Goal: Check status: Check status

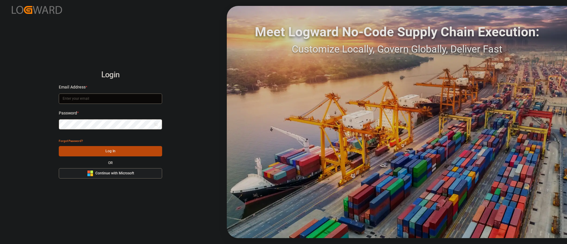
click at [133, 176] on div "Microsoft Logo Continue with Microsoft" at bounding box center [110, 173] width 47 height 6
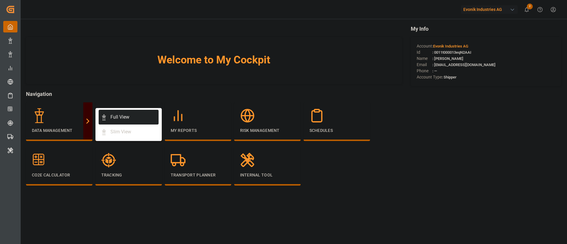
click at [118, 114] on div "Full View" at bounding box center [119, 117] width 19 height 7
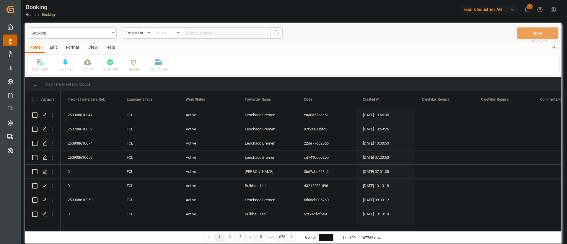
click at [72, 46] on div "Format" at bounding box center [72, 48] width 22 height 10
click at [44, 65] on div "Filter Rows" at bounding box center [40, 65] width 26 height 13
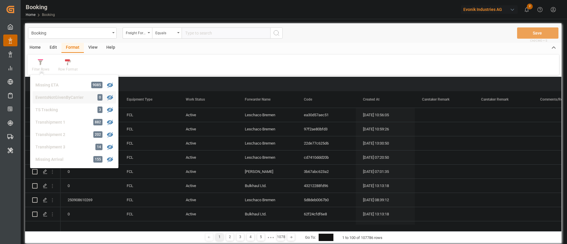
scroll to position [180, 0]
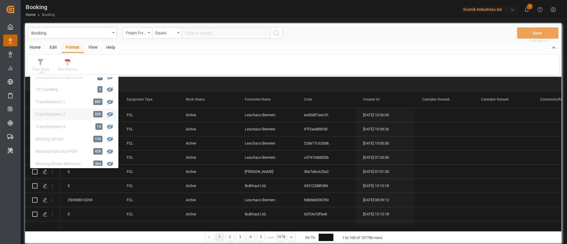
click at [73, 116] on div "Transhipment 2" at bounding box center [61, 114] width 52 height 6
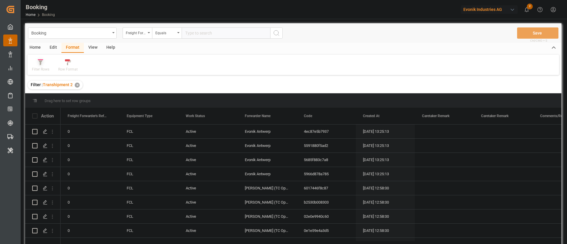
click at [41, 65] on icon at bounding box center [40, 62] width 5 height 6
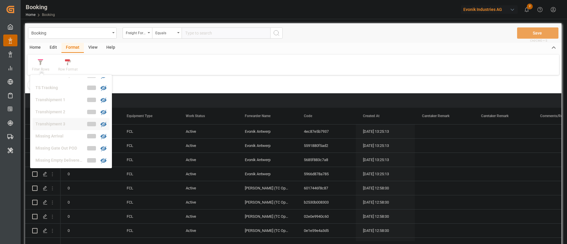
scroll to position [182, 0]
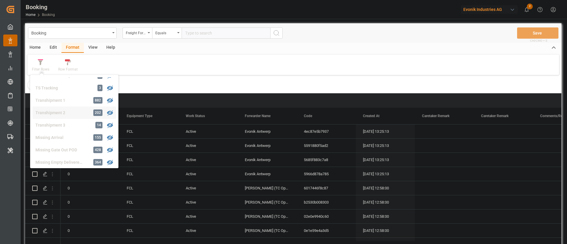
click at [60, 114] on div "Transhipment 2" at bounding box center [61, 113] width 52 height 6
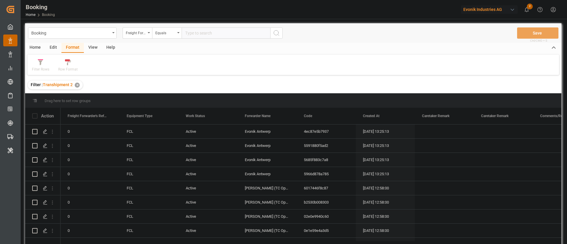
click at [90, 51] on div "View" at bounding box center [93, 48] width 18 height 10
click at [42, 67] on div "Default" at bounding box center [38, 69] width 12 height 5
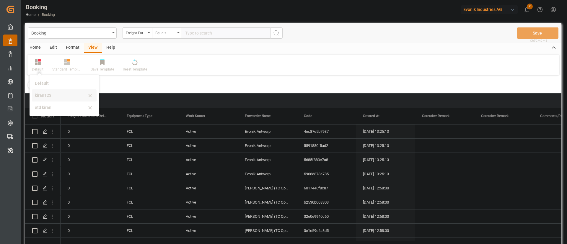
click at [48, 97] on div "kiran123" at bounding box center [61, 95] width 52 height 6
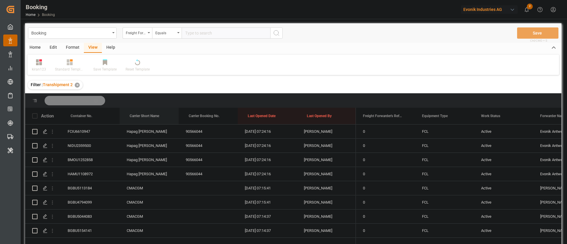
drag, startPoint x: 144, startPoint y: 117, endPoint x: 152, endPoint y: 103, distance: 16.0
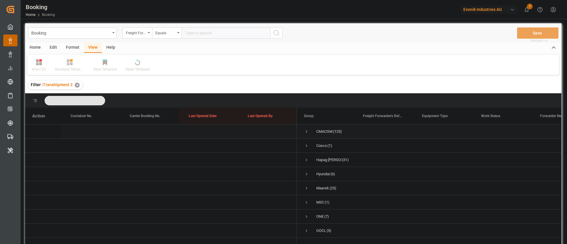
click at [305, 126] on span "Press SPACE to select this row." at bounding box center [306, 132] width 5 height 14
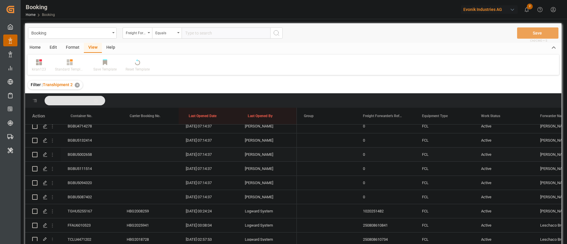
scroll to position [266, 0]
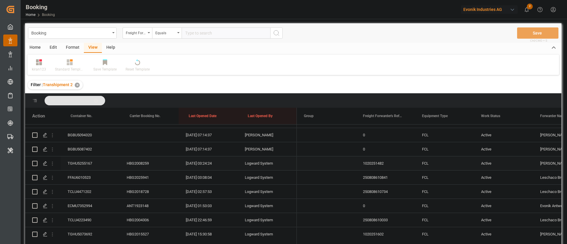
click at [82, 163] on div "TGHU5255167" at bounding box center [90, 164] width 59 height 14
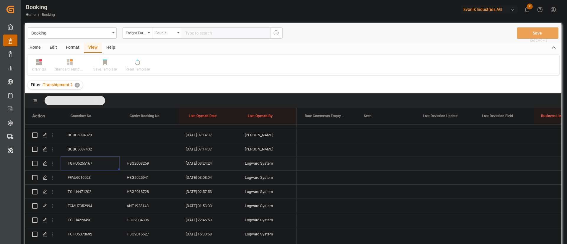
scroll to position [0, 0]
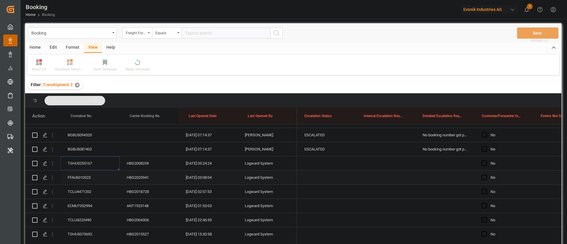
click at [87, 173] on div "FFAU6010523" at bounding box center [90, 178] width 59 height 14
click at [90, 158] on div "TGHU5255167" at bounding box center [90, 164] width 59 height 14
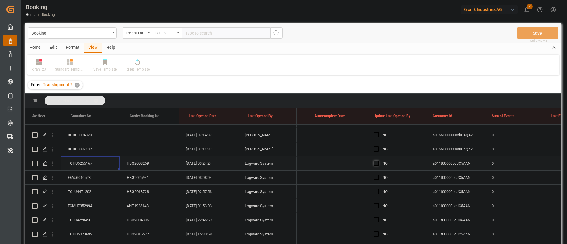
click at [376, 165] on span "Press SPACE to select this row." at bounding box center [376, 163] width 5 height 5
click at [378, 161] on input "Press SPACE to select this row." at bounding box center [378, 161] width 0 height 0
click at [103, 182] on div "FFAU6010523" at bounding box center [90, 178] width 59 height 14
click at [87, 196] on div "TCLU4471202" at bounding box center [90, 192] width 59 height 14
click at [84, 188] on div "TCLU4471202" at bounding box center [90, 192] width 59 height 14
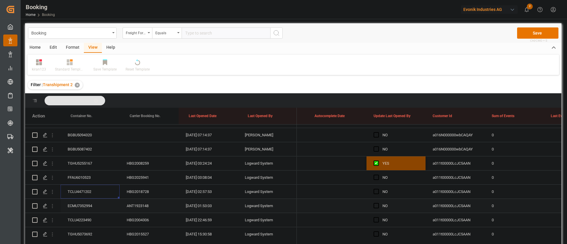
click at [79, 204] on div "ECMU7352994" at bounding box center [90, 206] width 59 height 14
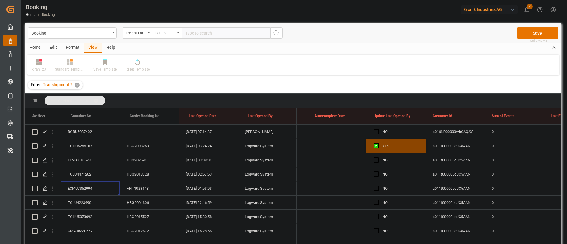
scroll to position [310, 0]
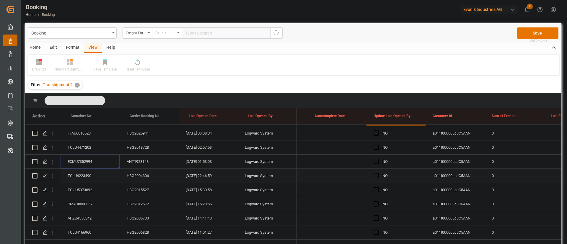
click at [80, 173] on div "TCLU4223490" at bounding box center [90, 176] width 59 height 14
click at [85, 186] on div "TGHU5073692" at bounding box center [90, 190] width 59 height 14
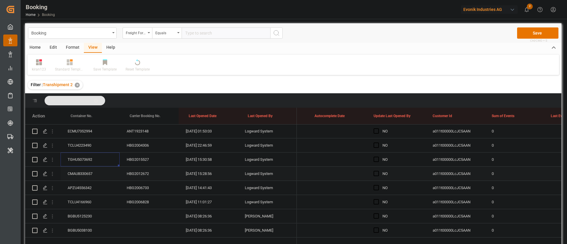
scroll to position [354, 0]
click at [78, 154] on div "CMAU8330657" at bounding box center [90, 160] width 59 height 14
click at [82, 174] on div "APZU4556342" at bounding box center [90, 174] width 59 height 14
click at [79, 187] on div "TCLU4166960" at bounding box center [90, 188] width 59 height 14
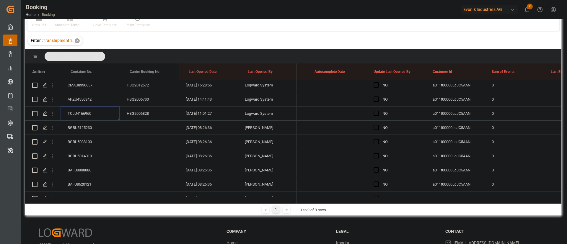
scroll to position [399, 0]
click at [94, 117] on div "BGBU5125230" at bounding box center [90, 114] width 59 height 14
click at [87, 125] on div "BGBU5038100" at bounding box center [90, 128] width 59 height 14
click at [81, 143] on div "BGBU5014010" at bounding box center [90, 142] width 59 height 14
click at [79, 157] on div "BAFU8808886" at bounding box center [90, 156] width 59 height 14
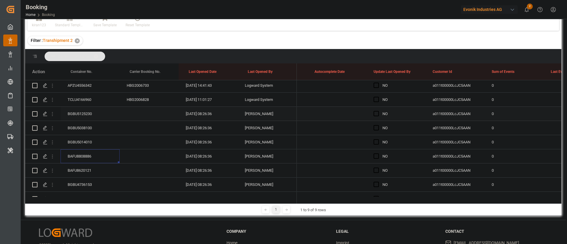
scroll to position [443, 0]
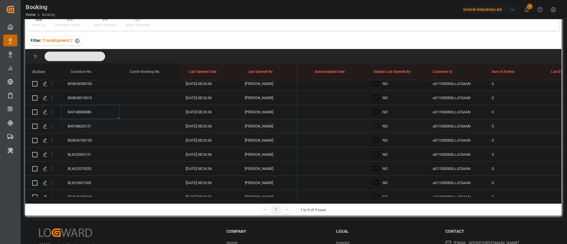
click at [87, 127] on div "BAFU8620121" at bounding box center [90, 126] width 59 height 14
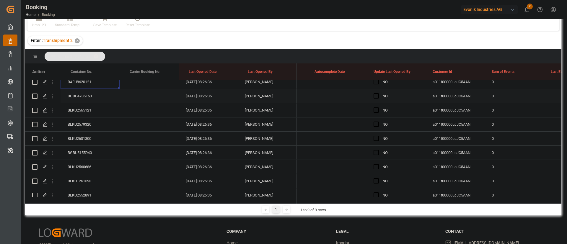
click at [85, 95] on div "BGBU4736153" at bounding box center [90, 96] width 59 height 14
click at [90, 109] on div "BLKU2565121" at bounding box center [90, 110] width 59 height 14
click at [89, 122] on div "BLKU2579320" at bounding box center [90, 125] width 59 height 14
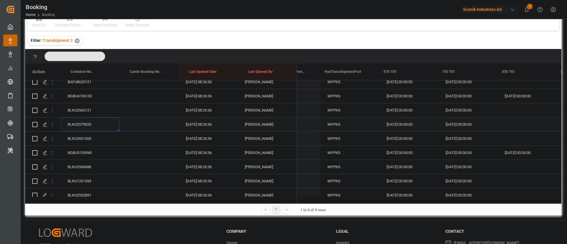
scroll to position [0, 6347]
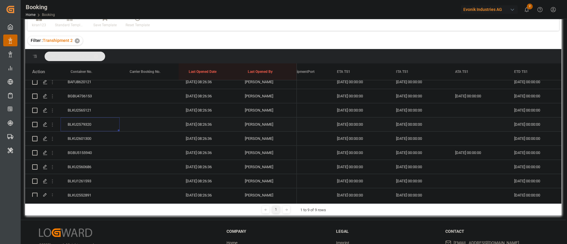
click at [461, 122] on div "Press SPACE to select this row." at bounding box center [477, 125] width 59 height 14
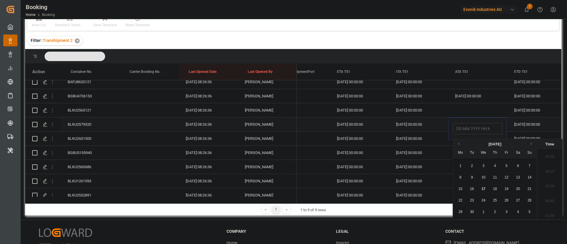
scroll to position [785, 0]
click at [473, 188] on span "16" at bounding box center [472, 189] width 4 height 4
type input "16.09.2025 00:00"
drag, startPoint x: 382, startPoint y: 149, endPoint x: 341, endPoint y: 132, distance: 44.4
click at [382, 149] on div "[DATE] 00:00:00" at bounding box center [359, 153] width 59 height 14
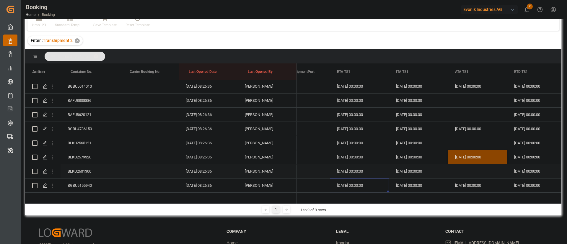
scroll to position [443, 0]
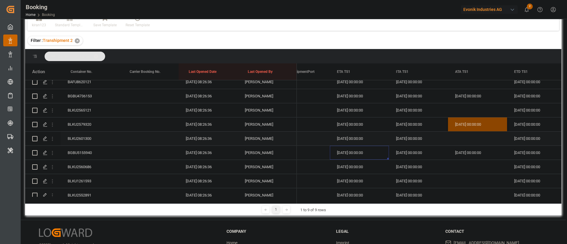
click at [106, 136] on div "BLKU2601300" at bounding box center [90, 139] width 59 height 14
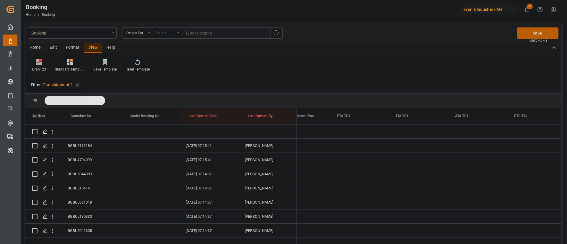
scroll to position [0, 6347]
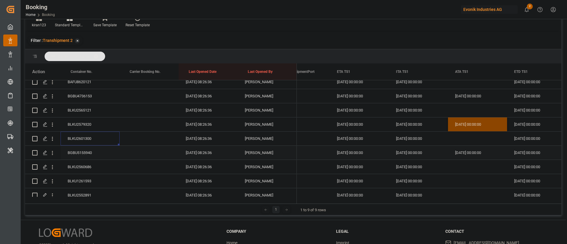
click at [74, 154] on div "BGBU5155940" at bounding box center [90, 153] width 59 height 14
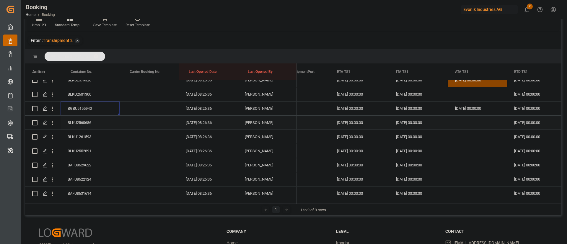
click at [86, 125] on div "BLKU2560686" at bounding box center [90, 123] width 59 height 14
click at [454, 118] on div "Press SPACE to select this row." at bounding box center [477, 123] width 59 height 14
click at [469, 118] on div "Press SPACE to select this row." at bounding box center [477, 127] width 59 height 23
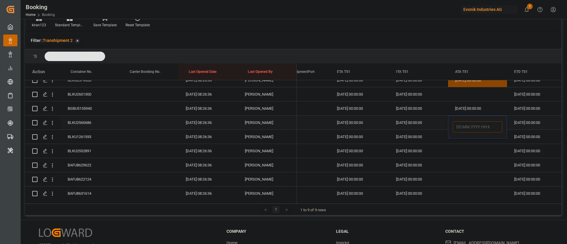
click at [476, 128] on input "Press SPACE to select this row." at bounding box center [478, 126] width 50 height 11
click at [472, 186] on span "16" at bounding box center [472, 187] width 4 height 4
type input "[DATE] 00:00"
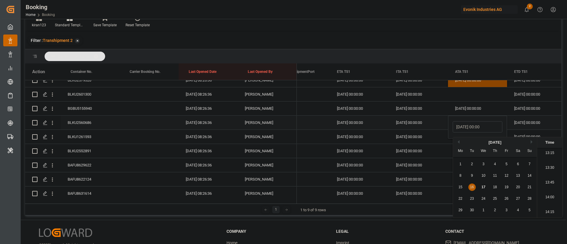
click at [363, 127] on div "[DATE] 00:00:00" at bounding box center [359, 123] width 59 height 14
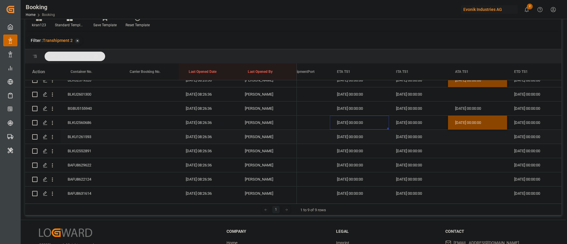
click at [84, 135] on div "BLKU1261593" at bounding box center [90, 137] width 59 height 14
click at [104, 152] on div "BLKU2552891" at bounding box center [90, 151] width 59 height 14
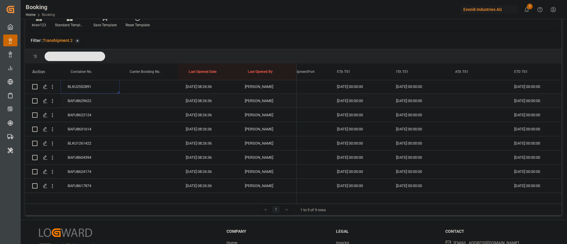
scroll to position [576, 0]
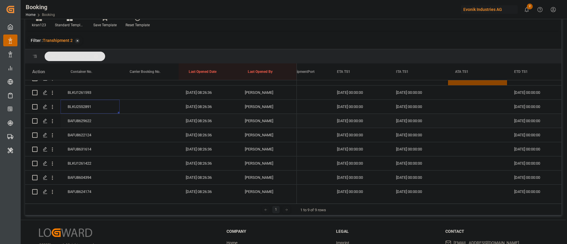
click at [82, 121] on div "BAFU8629622" at bounding box center [90, 121] width 59 height 14
click at [86, 138] on div "BAFU8622124" at bounding box center [90, 135] width 59 height 14
click at [89, 149] on div "BAFU8631614" at bounding box center [90, 149] width 59 height 14
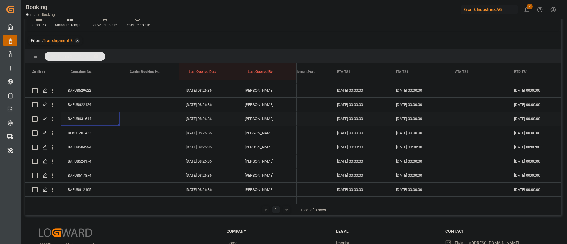
scroll to position [620, 0]
click at [88, 122] on div "BLKU1261422" at bounding box center [90, 119] width 59 height 14
click at [93, 129] on div "BAFU8604394" at bounding box center [90, 133] width 59 height 14
click at [81, 148] on div "BAFU8624174" at bounding box center [90, 148] width 59 height 14
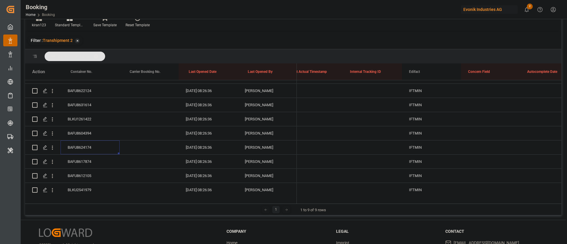
scroll to position [0, 4612]
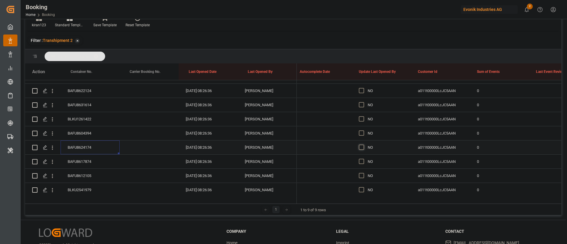
click at [363, 148] on span "Press SPACE to select this row." at bounding box center [361, 147] width 5 height 5
click at [363, 145] on input "Press SPACE to select this row." at bounding box center [363, 145] width 0 height 0
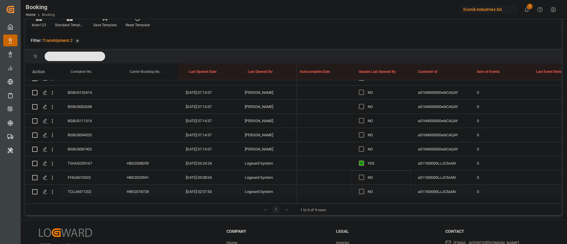
scroll to position [266, 0]
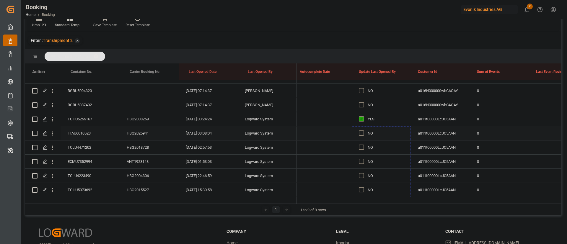
drag, startPoint x: 403, startPoint y: 112, endPoint x: 389, endPoint y: 129, distance: 22.7
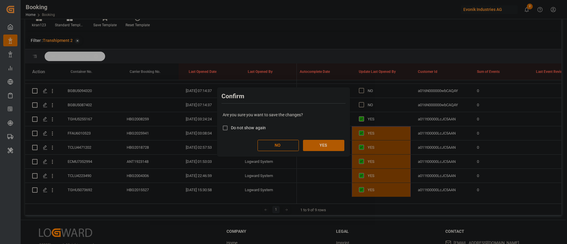
click at [333, 145] on button "YES" at bounding box center [323, 145] width 41 height 11
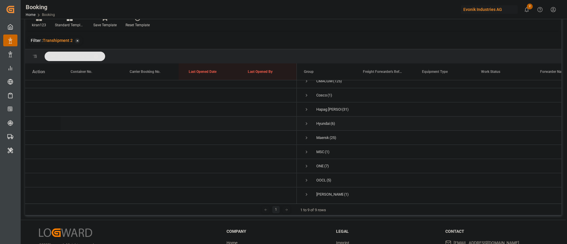
scroll to position [0, 0]
click at [307, 87] on span "Press SPACE to select this row." at bounding box center [306, 87] width 5 height 5
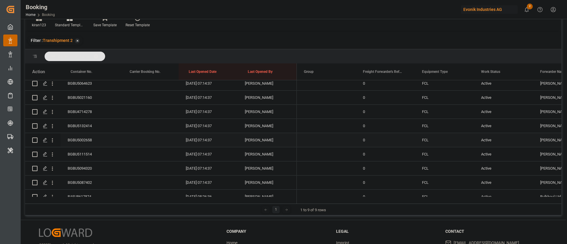
scroll to position [665, 0]
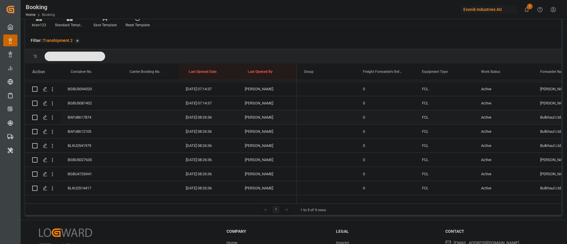
click at [82, 119] on div "BAFU8617874" at bounding box center [90, 117] width 59 height 14
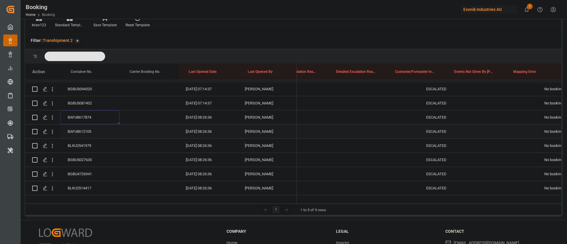
scroll to position [0, 4061]
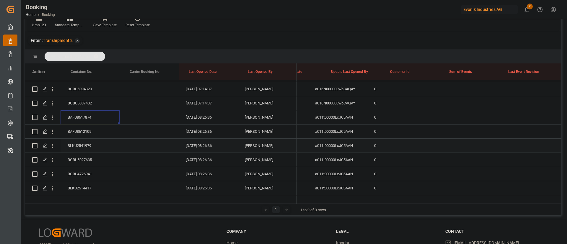
scroll to position [0, 4626]
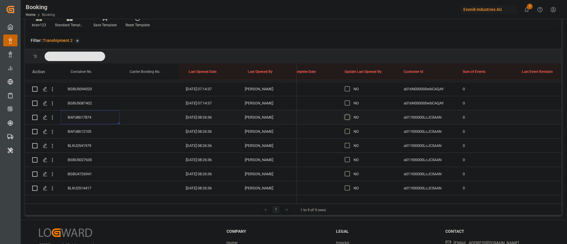
click at [346, 118] on span "Press SPACE to select this row." at bounding box center [347, 117] width 5 height 5
click at [349, 115] on input "Press SPACE to select this row." at bounding box center [349, 115] width 0 height 0
click at [79, 136] on div "BAFU8612105" at bounding box center [90, 132] width 59 height 14
click at [80, 145] on div "BLKU2541979" at bounding box center [90, 146] width 59 height 14
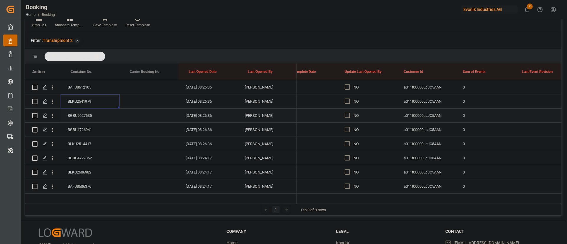
click at [72, 110] on div "BGBU5027635" at bounding box center [90, 116] width 59 height 14
click at [91, 127] on div "BGBU4726941" at bounding box center [90, 130] width 59 height 14
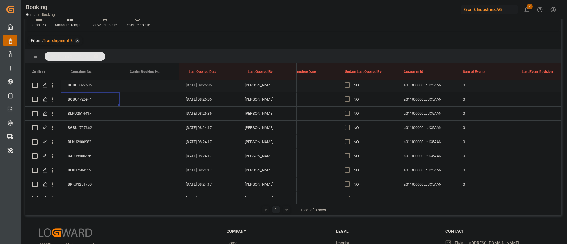
scroll to position [753, 0]
click at [96, 100] on div "BLKU2514417" at bounding box center [90, 100] width 59 height 14
drag, startPoint x: 348, startPoint y: 100, endPoint x: 392, endPoint y: 111, distance: 45.6
click at [348, 100] on span "Press SPACE to select this row." at bounding box center [347, 99] width 5 height 5
click at [349, 97] on input "Press SPACE to select this row." at bounding box center [349, 97] width 0 height 0
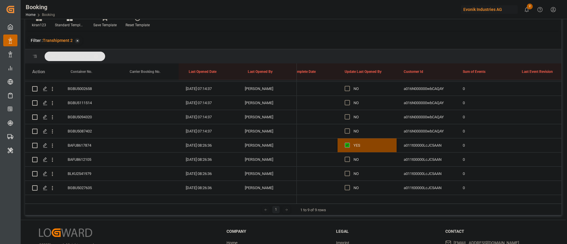
scroll to position [620, 0]
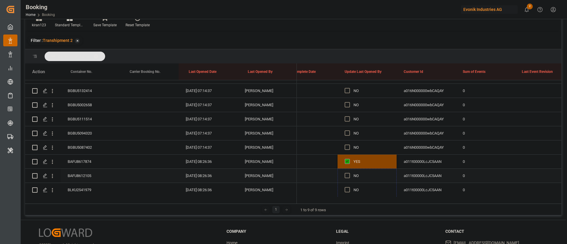
drag, startPoint x: 396, startPoint y: 106, endPoint x: 365, endPoint y: 172, distance: 73.7
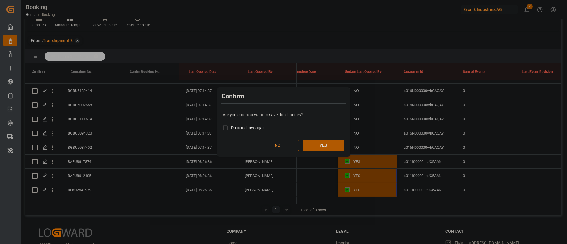
click at [317, 141] on button "YES" at bounding box center [323, 145] width 41 height 11
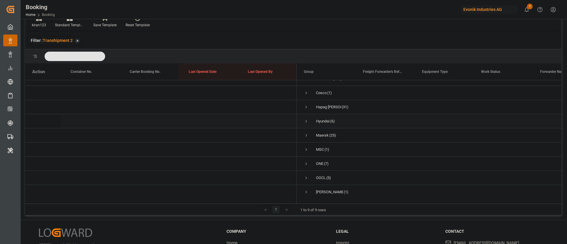
scroll to position [0, 0]
click at [303, 87] on div "CMACGM (125)" at bounding box center [326, 87] width 59 height 14
click at [308, 86] on span "Press SPACE to select this row." at bounding box center [306, 87] width 5 height 5
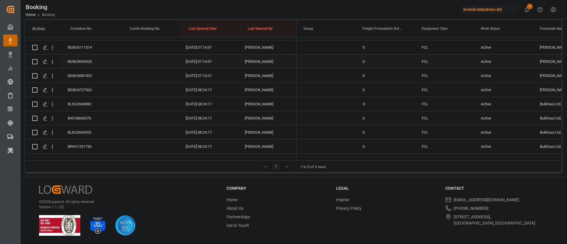
scroll to position [753, 0]
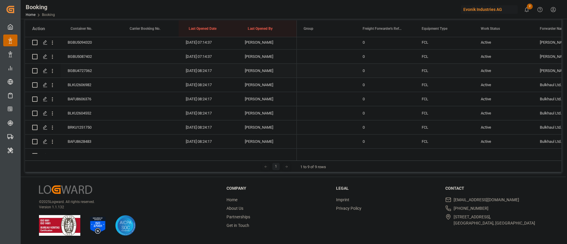
click at [84, 73] on div "BGBU4727362" at bounding box center [90, 71] width 59 height 14
click at [94, 84] on div "BLKU2606982" at bounding box center [90, 85] width 59 height 14
click at [95, 97] on div "BAFU8606376" at bounding box center [90, 99] width 59 height 14
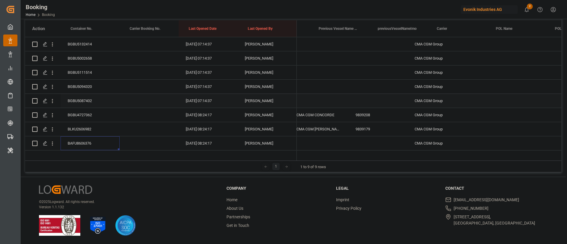
scroll to position [0, 0]
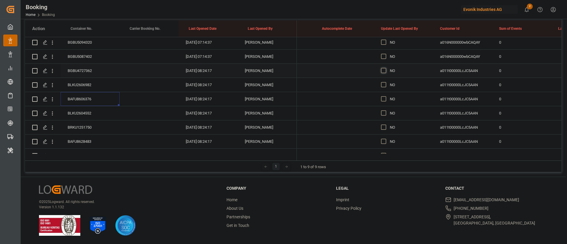
click at [382, 70] on span "Press SPACE to select this row." at bounding box center [383, 70] width 5 height 5
click at [385, 68] on input "Press SPACE to select this row." at bounding box center [385, 68] width 0 height 0
click at [98, 112] on div "BLKU2604552" at bounding box center [90, 113] width 59 height 14
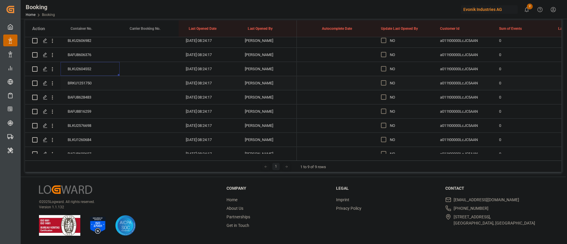
click at [89, 83] on div "BRKU1251750" at bounding box center [90, 83] width 59 height 14
click at [90, 95] on div "BAFU8628483" at bounding box center [90, 97] width 59 height 14
click at [81, 108] on div "BAFU8816259" at bounding box center [90, 112] width 59 height 14
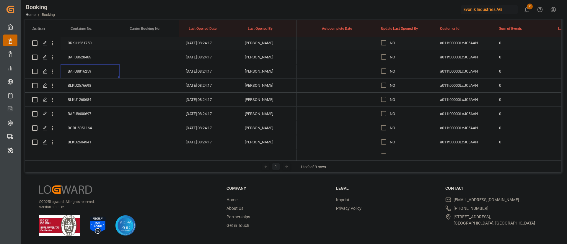
scroll to position [842, 0]
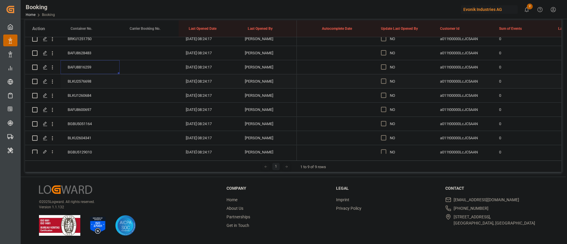
click at [91, 84] on div "BLKU2576698" at bounding box center [90, 81] width 59 height 14
click at [86, 98] on div "BLKU1260684" at bounding box center [90, 96] width 59 height 14
click at [82, 107] on div "BAFU8600697" at bounding box center [90, 110] width 59 height 14
click at [81, 82] on div "BGBU5051164" at bounding box center [90, 80] width 59 height 14
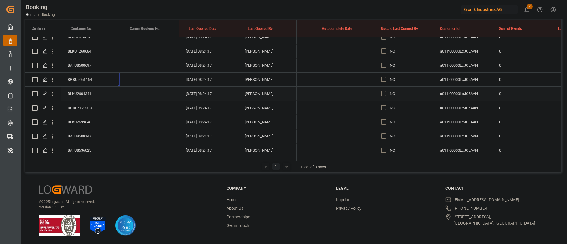
click at [87, 93] on div "BLKU2604341" at bounding box center [90, 94] width 59 height 14
click at [91, 110] on div "BGBU5129010" at bounding box center [90, 108] width 59 height 14
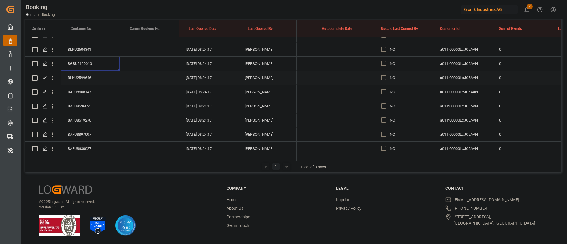
click at [96, 76] on div "BLKU2599646" at bounding box center [90, 78] width 59 height 14
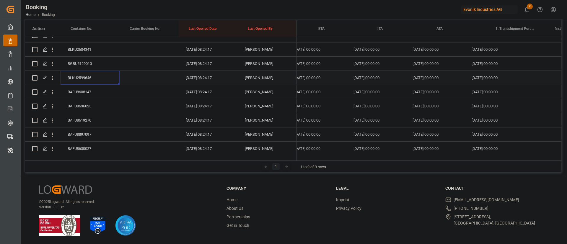
scroll to position [0, 6016]
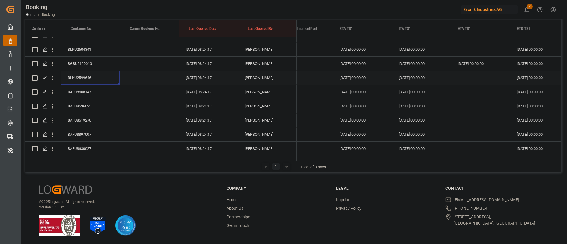
click at [470, 79] on div "Press SPACE to select this row." at bounding box center [480, 78] width 59 height 14
click at [476, 141] on span "16" at bounding box center [475, 142] width 4 height 4
type input "16.09.2025 00:00"
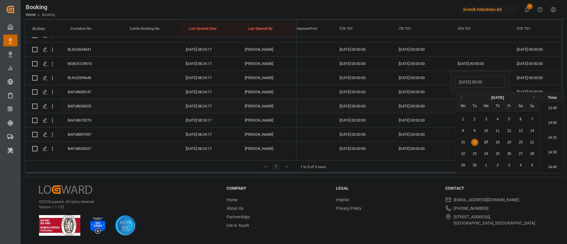
click at [103, 104] on div "BAFU8636025" at bounding box center [90, 106] width 59 height 14
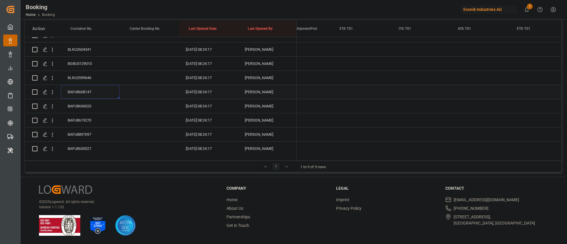
scroll to position [0, 6344]
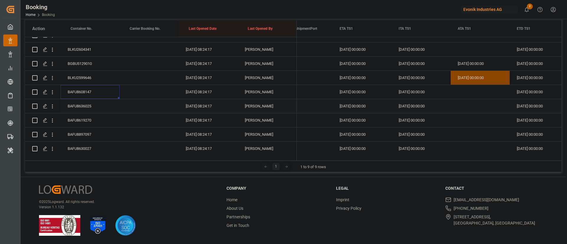
click at [87, 105] on div "BAFU8636025" at bounding box center [90, 106] width 59 height 14
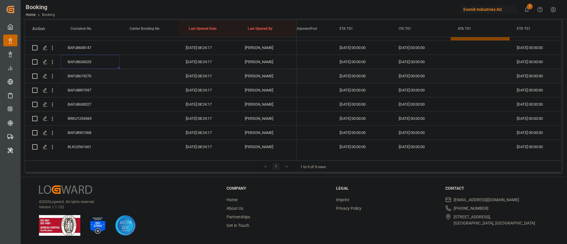
click at [96, 76] on div "BAFU8619270" at bounding box center [90, 76] width 59 height 14
click at [91, 86] on div "BAFU8897097" at bounding box center [90, 90] width 59 height 14
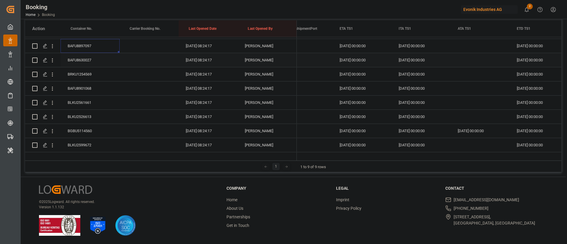
click at [102, 61] on div "BAFU8630027" at bounding box center [90, 60] width 59 height 14
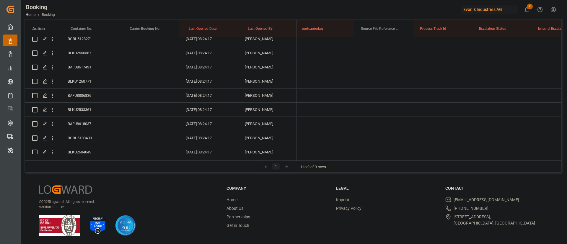
scroll to position [0, 4175]
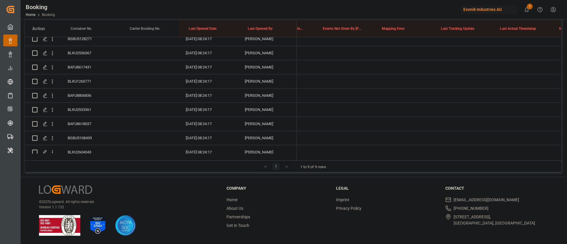
click at [366, 168] on div "1 1 to 9 of 9 rows" at bounding box center [293, 167] width 536 height 12
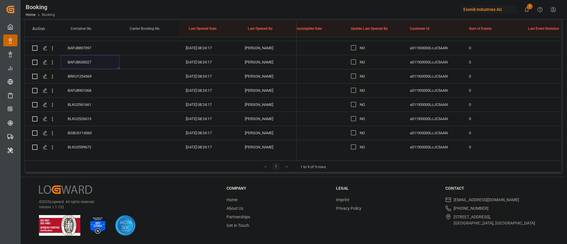
scroll to position [975, 0]
click at [354, 105] on span "Press SPACE to select this row." at bounding box center [353, 104] width 5 height 5
click at [355, 102] on input "Press SPACE to select this row." at bounding box center [355, 102] width 0 height 0
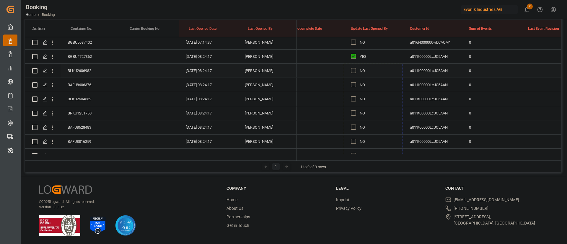
scroll to position [753, 0]
drag, startPoint x: 402, startPoint y: 110, endPoint x: 387, endPoint y: 88, distance: 27.0
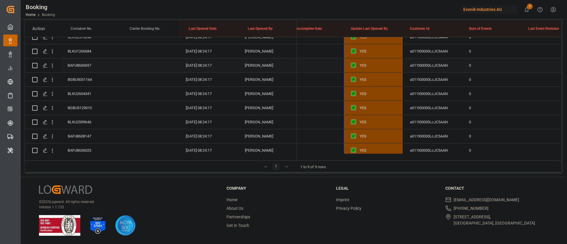
scroll to position [975, 0]
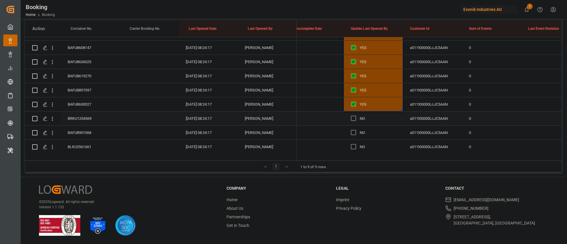
click at [75, 121] on div "BRKU1254569" at bounding box center [90, 119] width 59 height 14
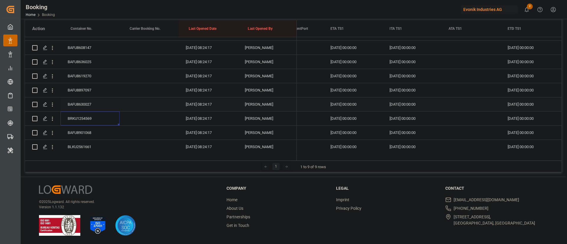
scroll to position [0, 6354]
click at [452, 114] on div "Press SPACE to select this row." at bounding box center [470, 119] width 59 height 14
drag, startPoint x: 452, startPoint y: 114, endPoint x: 466, endPoint y: 118, distance: 15.2
click at [452, 114] on div "Press SPACE to select this row." at bounding box center [470, 119] width 59 height 14
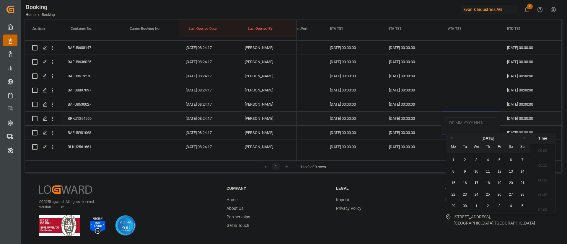
scroll to position [814, 0]
click at [464, 180] on div "16" at bounding box center [464, 183] width 7 height 7
drag, startPoint x: 409, startPoint y: 97, endPoint x: 345, endPoint y: 101, distance: 63.9
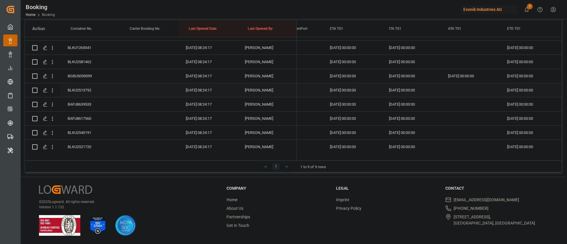
scroll to position [1373, 0]
click at [76, 86] on div "BLKU2540191" at bounding box center [90, 89] width 59 height 14
click at [460, 85] on div "Press SPACE to select this row." at bounding box center [470, 89] width 59 height 14
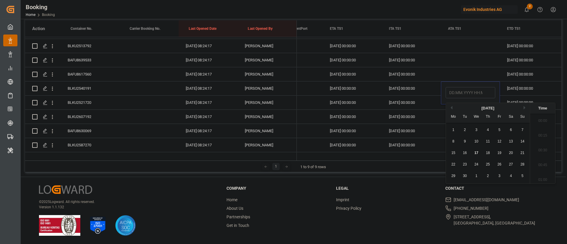
scroll to position [814, 0]
click at [466, 157] on div "16" at bounding box center [464, 153] width 7 height 7
click at [389, 97] on div "[DATE] 00:00:00" at bounding box center [411, 103] width 59 height 14
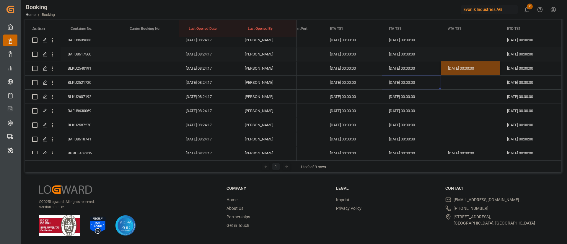
scroll to position [0, 0]
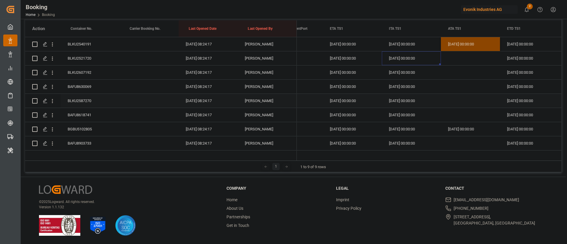
click at [77, 99] on div "BLKU2587270" at bounding box center [90, 101] width 59 height 14
click at [448, 96] on div "Press SPACE to select this row." at bounding box center [470, 101] width 59 height 14
click at [463, 165] on div "16" at bounding box center [464, 165] width 7 height 7
click at [395, 115] on div "[DATE] 00:00:00" at bounding box center [411, 115] width 59 height 14
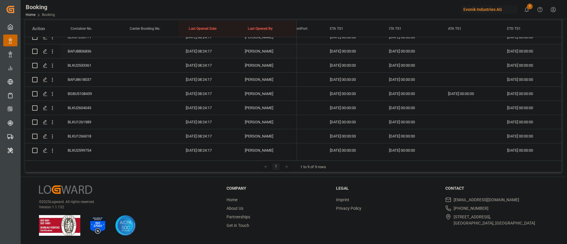
click at [90, 49] on div "BAFU8806836" at bounding box center [90, 51] width 59 height 14
click at [457, 63] on div "Press SPACE to select this row." at bounding box center [470, 65] width 59 height 14
drag, startPoint x: 467, startPoint y: 131, endPoint x: 460, endPoint y: 53, distance: 78.0
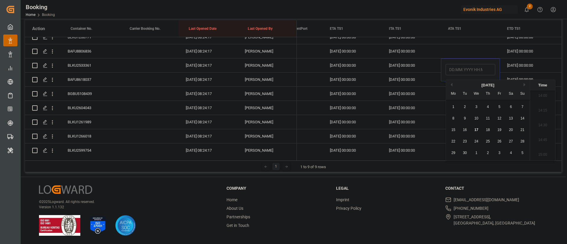
click at [467, 131] on span "16" at bounding box center [465, 130] width 4 height 4
type input "[DATE] 00:00"
click at [87, 63] on div "BLKU2533361" at bounding box center [90, 65] width 59 height 14
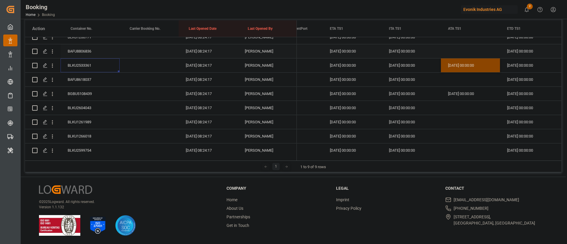
click at [460, 50] on div "Press SPACE to select this row." at bounding box center [470, 51] width 59 height 14
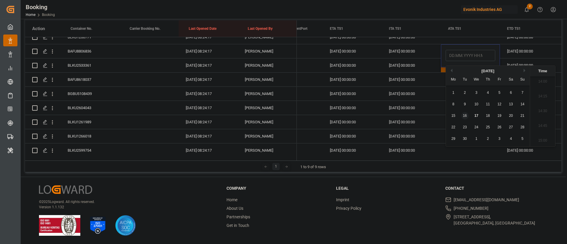
click at [467, 116] on div "16" at bounding box center [464, 116] width 7 height 7
type input "[DATE] 00:00"
drag, startPoint x: 407, startPoint y: 76, endPoint x: 358, endPoint y: 77, distance: 48.4
click at [406, 76] on div "[DATE] 00:00:00" at bounding box center [411, 80] width 59 height 14
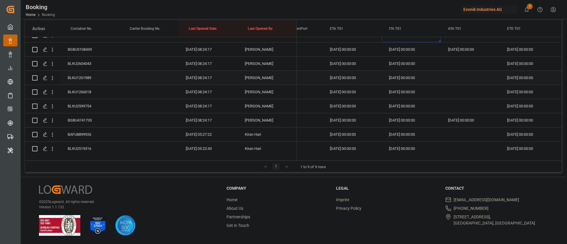
scroll to position [1684, 0]
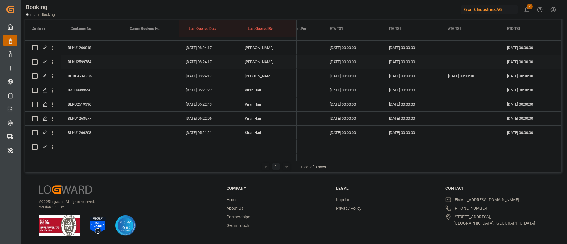
click at [78, 62] on div "BLKU2599754" at bounding box center [90, 62] width 59 height 14
click at [459, 58] on div "Press SPACE to select this row." at bounding box center [470, 62] width 59 height 14
click at [466, 127] on span "16" at bounding box center [465, 126] width 4 height 4
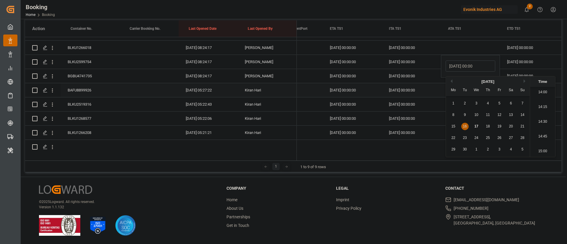
type input "[DATE] 00:00"
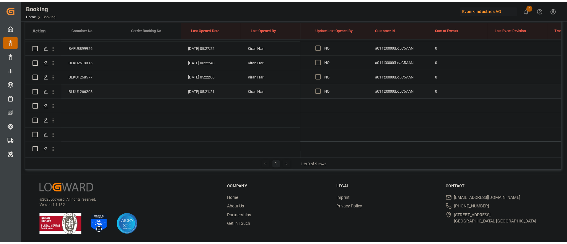
scroll to position [0, 4659]
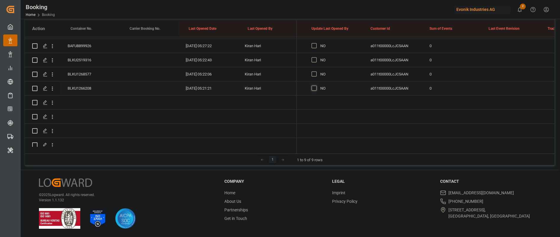
drag, startPoint x: 316, startPoint y: 88, endPoint x: 362, endPoint y: 97, distance: 47.6
click at [315, 88] on span "Press SPACE to select this row." at bounding box center [314, 88] width 5 height 5
click at [316, 86] on input "Press SPACE to select this row." at bounding box center [316, 86] width 0 height 0
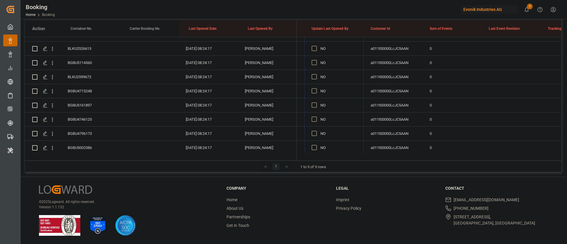
scroll to position [975, 0]
drag, startPoint x: 363, startPoint y: 94, endPoint x: 334, endPoint y: 115, distance: 35.2
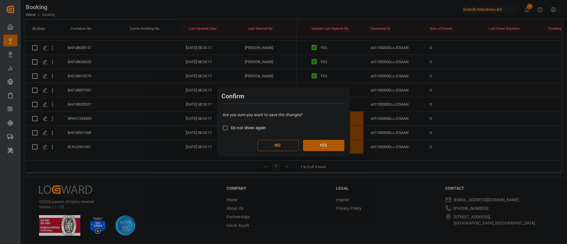
click at [332, 149] on button "YES" at bounding box center [323, 145] width 41 height 11
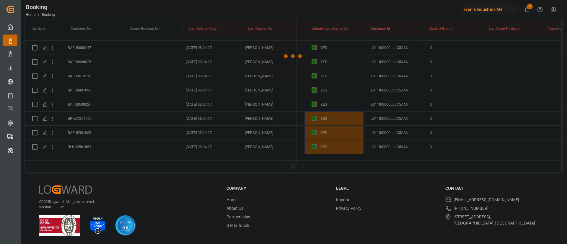
scroll to position [1722, 0]
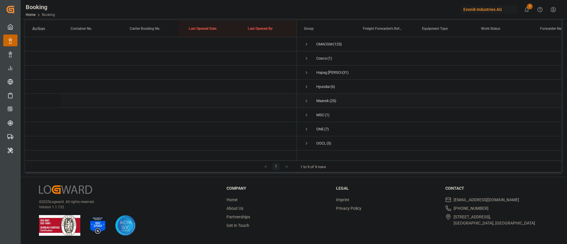
scroll to position [18, 0]
click at [307, 59] on span "Press SPACE to select this row." at bounding box center [306, 61] width 5 height 5
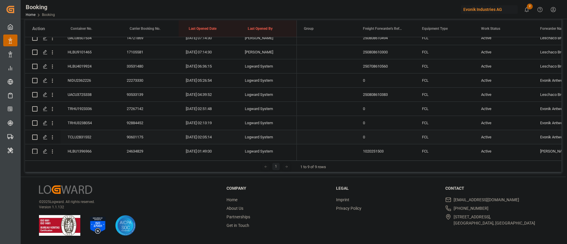
scroll to position [191, 0]
click at [92, 92] on div "HLBU4019924" at bounding box center [90, 94] width 59 height 14
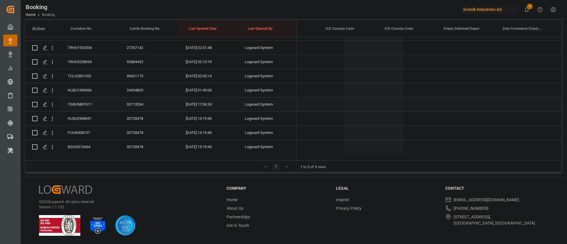
scroll to position [0, 0]
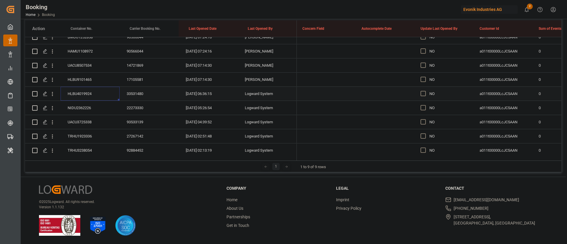
click at [426, 94] on div "Press SPACE to select this row." at bounding box center [425, 94] width 9 height 14
click at [422, 91] on span "Press SPACE to select this row." at bounding box center [423, 93] width 5 height 5
click at [425, 91] on input "Press SPACE to select this row." at bounding box center [425, 91] width 0 height 0
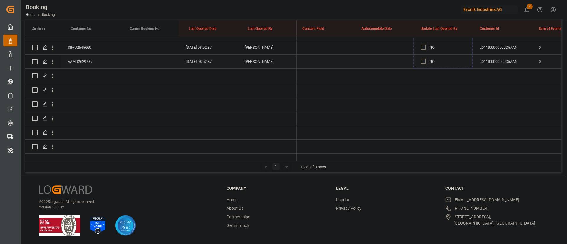
drag, startPoint x: 471, startPoint y: 99, endPoint x: 455, endPoint y: 56, distance: 45.7
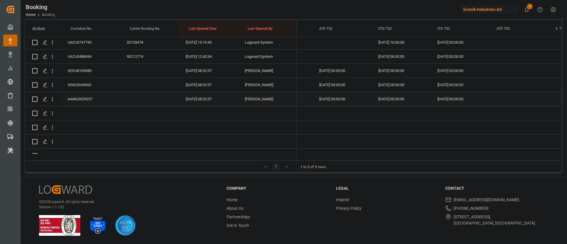
click at [83, 95] on div "AAMU2629237" at bounding box center [90, 99] width 59 height 14
click at [87, 81] on div "SIMU2645660" at bounding box center [90, 85] width 59 height 14
click at [82, 68] on div "SEGU8169085" at bounding box center [90, 71] width 59 height 14
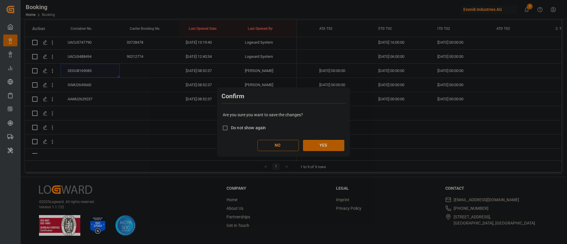
click at [327, 140] on button "YES" at bounding box center [323, 145] width 41 height 11
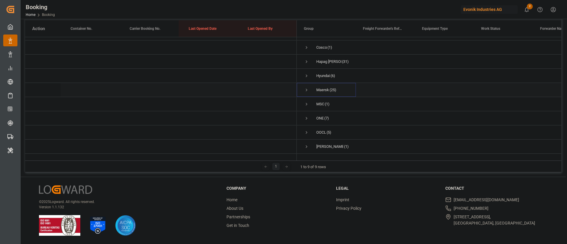
click at [308, 87] on span "Press SPACE to select this row." at bounding box center [306, 89] width 5 height 5
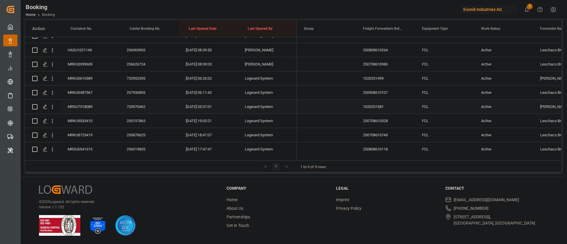
scroll to position [106, 0]
click at [84, 59] on div "MRKU0610389" at bounding box center [90, 65] width 59 height 14
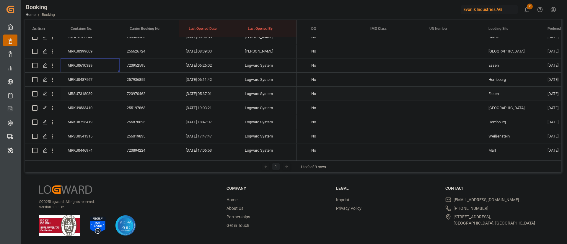
scroll to position [0, 1596]
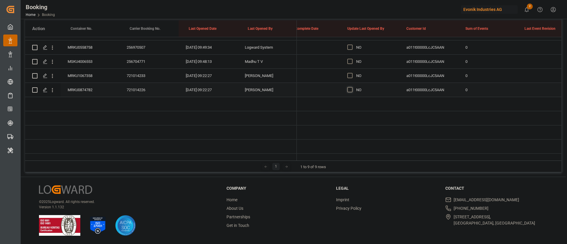
click at [350, 87] on span "Press SPACE to select this row." at bounding box center [349, 89] width 5 height 5
click at [352, 87] on input "Press SPACE to select this row." at bounding box center [352, 87] width 0 height 0
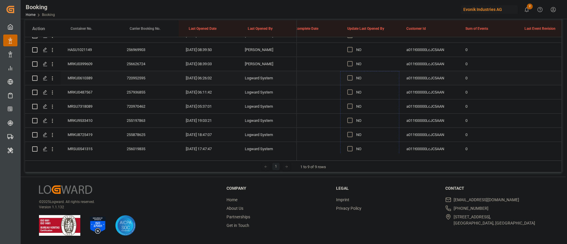
drag, startPoint x: 398, startPoint y: 89, endPoint x: 359, endPoint y: 83, distance: 39.4
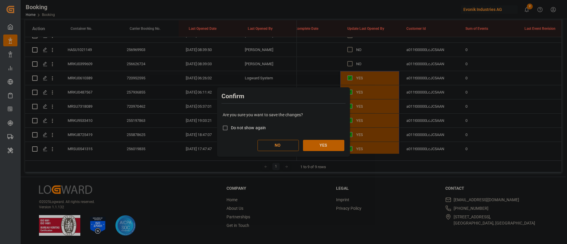
drag, startPoint x: 329, startPoint y: 145, endPoint x: 401, endPoint y: 2, distance: 160.1
click at [329, 145] on button "YES" at bounding box center [323, 145] width 41 height 11
